Goal: Check status: Check status

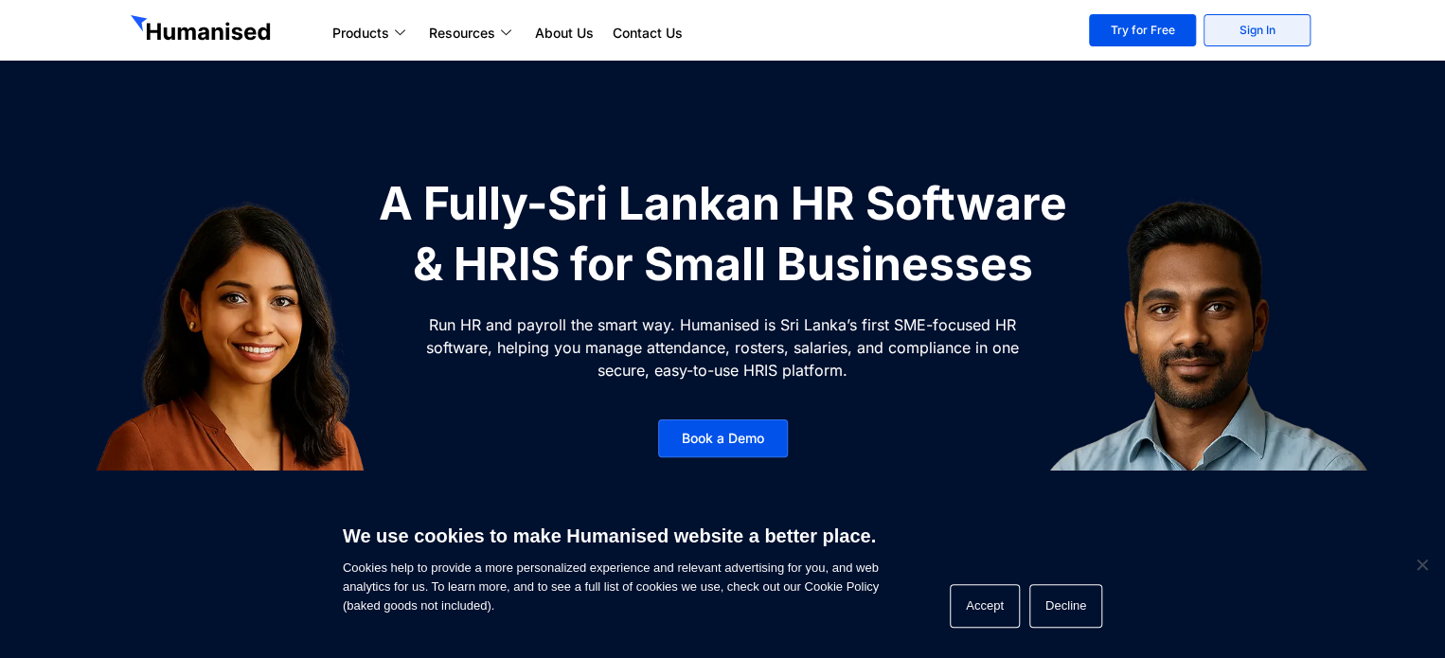
click at [1259, 28] on link "Sign In" at bounding box center [1257, 30] width 107 height 32
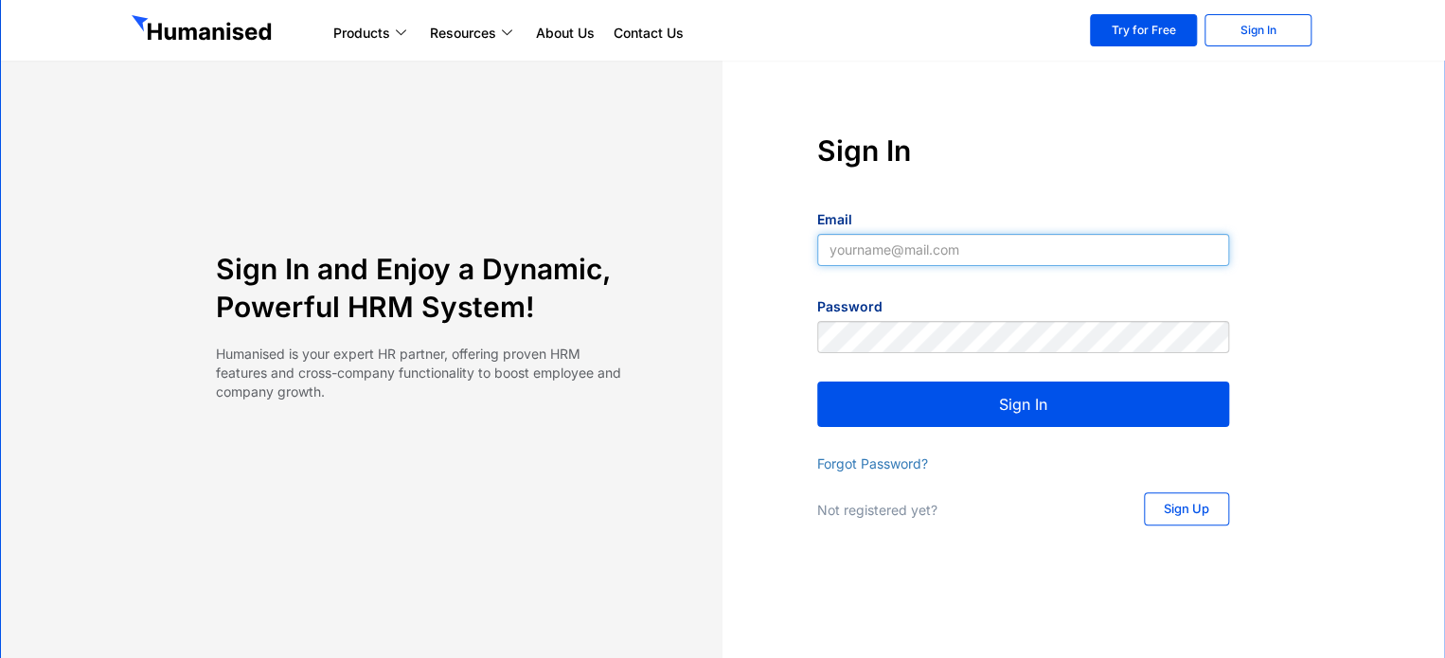
click at [867, 253] on input "Email" at bounding box center [1023, 250] width 412 height 32
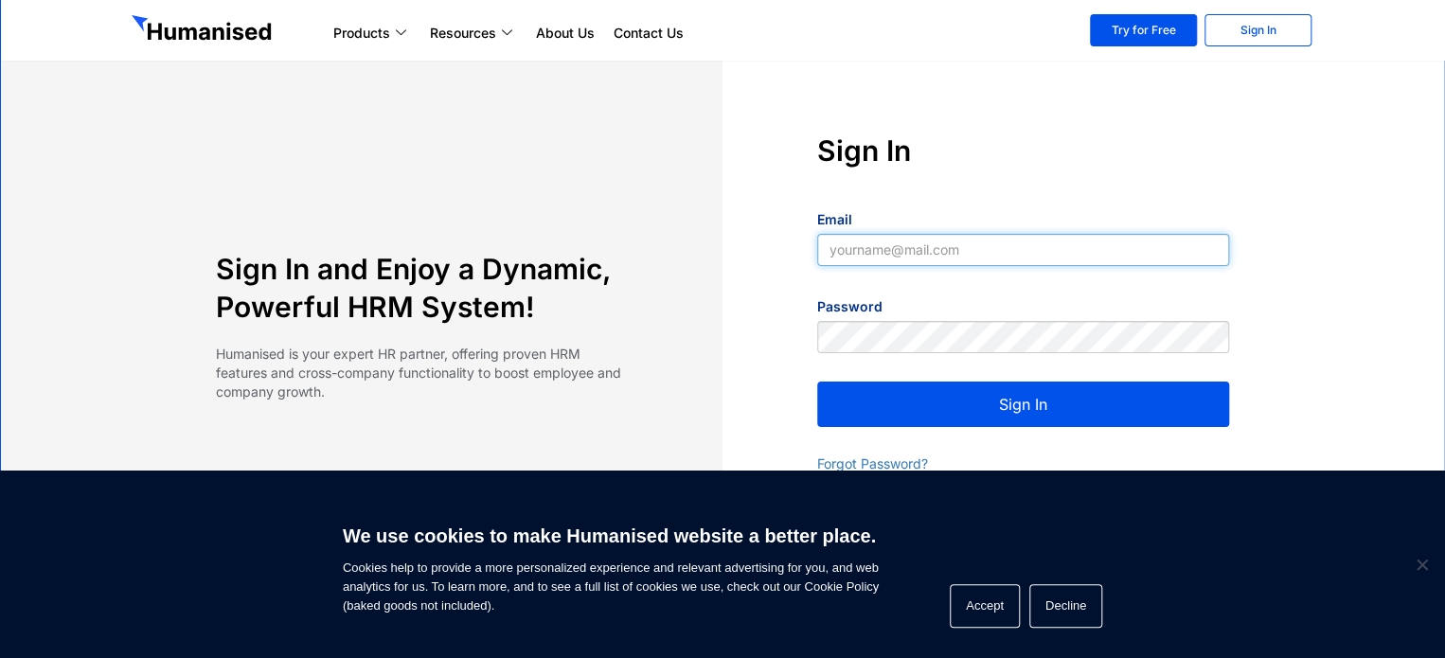
click at [852, 251] on input "Email" at bounding box center [1023, 250] width 412 height 32
paste input "anuradha@atmangroup.com"
type input "anuradha@atmangroup.com"
click at [981, 405] on button "Sign In" at bounding box center [1023, 404] width 412 height 45
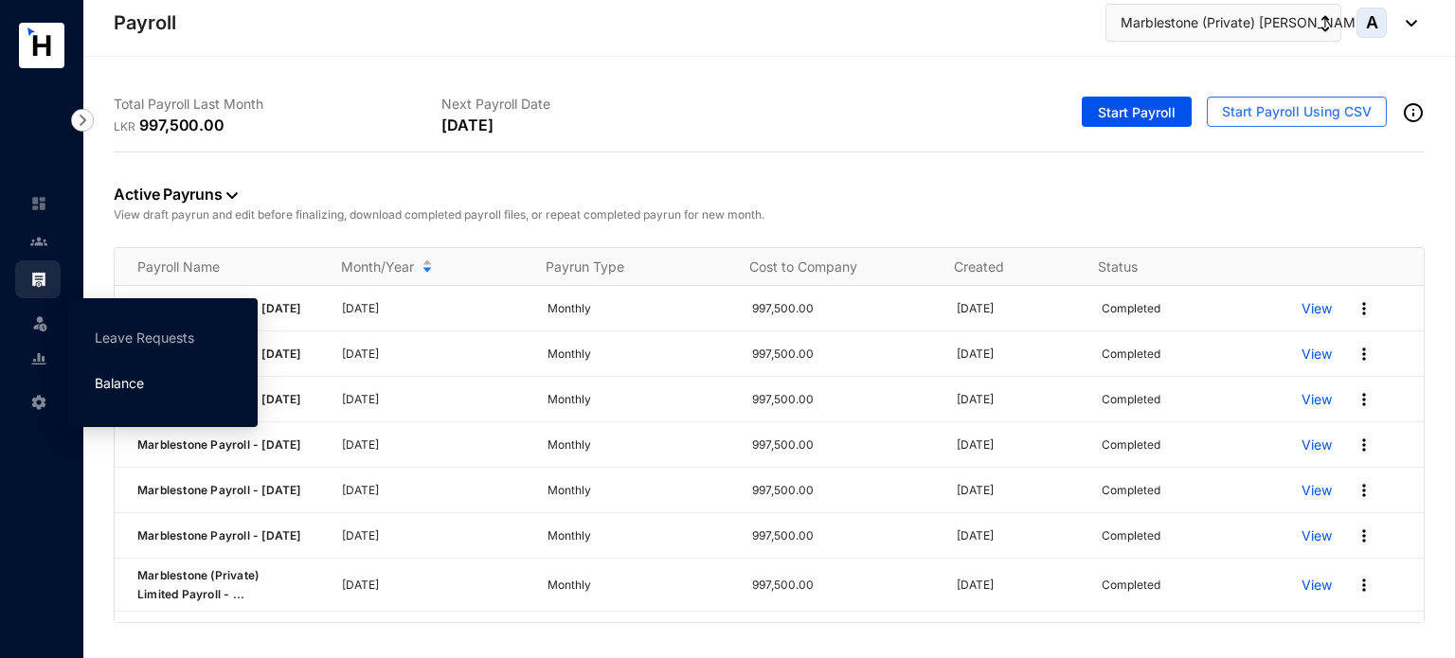
click at [116, 385] on link "Balance" at bounding box center [119, 383] width 49 height 16
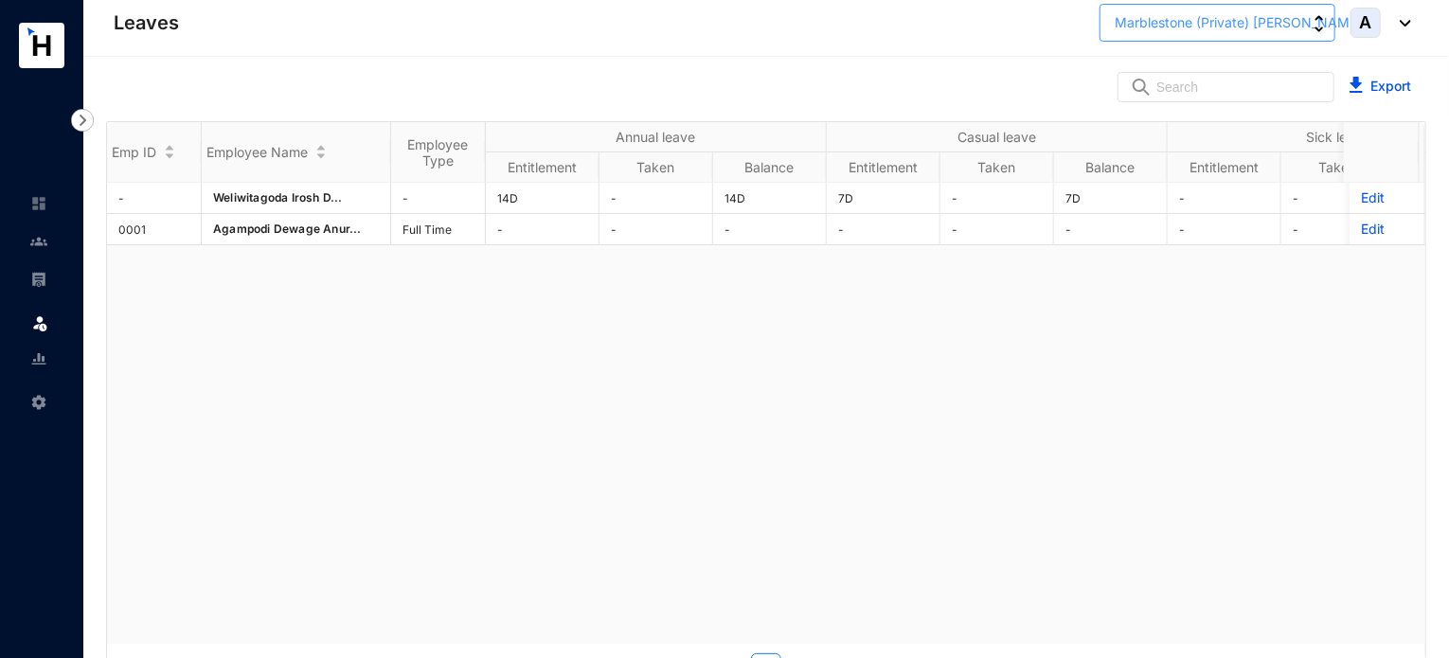
click at [1315, 30] on img "button" at bounding box center [1319, 23] width 9 height 17
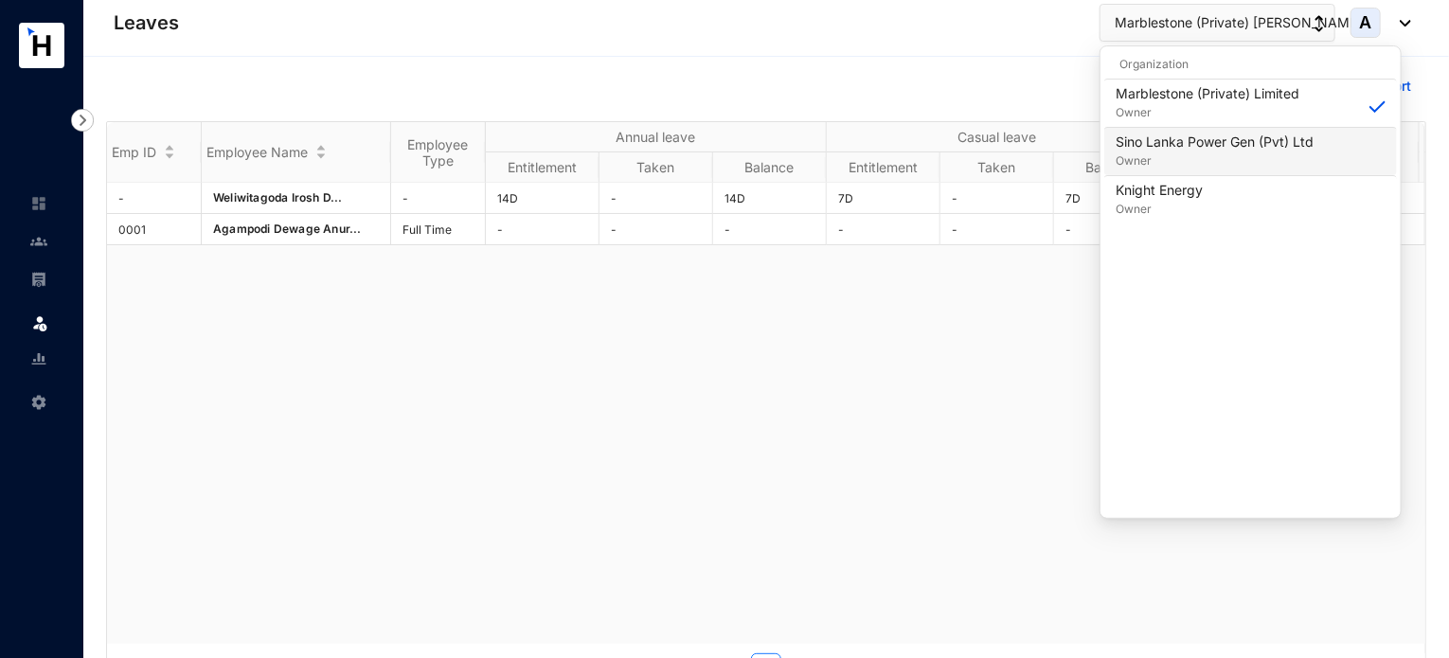
click at [1244, 147] on p "Sino Lanka Power Gen (Pvt) Ltd" at bounding box center [1215, 142] width 198 height 19
